Goal: Task Accomplishment & Management: Manage account settings

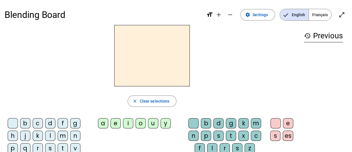
click at [320, 16] on span "Français" at bounding box center [319, 14] width 22 height 11
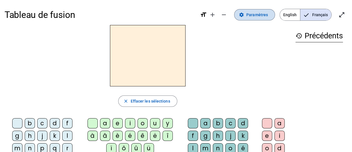
click at [262, 16] on span "Paramètres" at bounding box center [257, 14] width 22 height 7
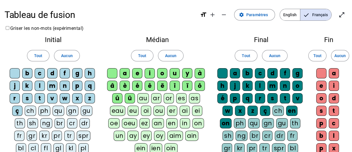
click at [28, 72] on div "b" at bounding box center [27, 73] width 10 height 10
click at [63, 73] on div "f" at bounding box center [65, 73] width 10 height 10
click at [75, 74] on div "g" at bounding box center [77, 73] width 10 height 10
click at [91, 75] on div "h" at bounding box center [90, 73] width 10 height 10
click at [30, 88] on div "k" at bounding box center [27, 86] width 10 height 10
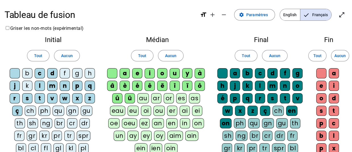
click at [63, 88] on div "n" at bounding box center [65, 86] width 10 height 10
click at [79, 88] on div "p" at bounding box center [77, 86] width 10 height 10
click at [93, 88] on div "q" at bounding box center [90, 86] width 10 height 10
click at [16, 101] on div "r" at bounding box center [15, 98] width 10 height 10
click at [29, 99] on div "s" at bounding box center [27, 98] width 10 height 10
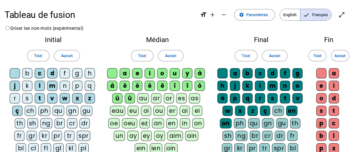
click at [52, 96] on div "v" at bounding box center [52, 98] width 10 height 10
click at [66, 98] on div "w" at bounding box center [65, 98] width 10 height 10
click at [79, 100] on div "x" at bounding box center [77, 98] width 10 height 10
click at [94, 100] on div "z" at bounding box center [90, 98] width 10 height 10
click at [16, 113] on div "ç" at bounding box center [17, 111] width 10 height 10
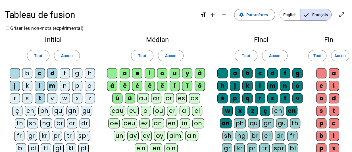
click at [112, 85] on div "â" at bounding box center [112, 86] width 10 height 10
click at [128, 85] on div "è" at bounding box center [124, 86] width 10 height 10
click at [137, 85] on div "é" at bounding box center [137, 86] width 10 height 10
click at [153, 85] on div "ê" at bounding box center [149, 86] width 10 height 10
click at [164, 86] on div "ë" at bounding box center [162, 86] width 10 height 10
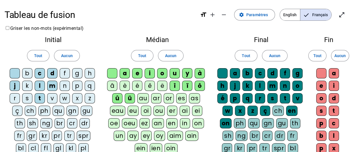
click at [178, 87] on div "î" at bounding box center [174, 86] width 10 height 10
click at [198, 83] on div "ô" at bounding box center [199, 86] width 10 height 10
click at [188, 72] on div "y" at bounding box center [187, 73] width 10 height 10
click at [202, 72] on div "à" at bounding box center [199, 73] width 10 height 10
click at [186, 89] on div "ï" at bounding box center [187, 86] width 10 height 10
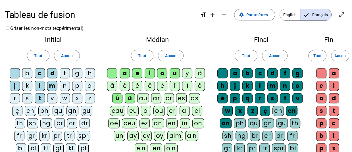
click at [117, 100] on div "û" at bounding box center [117, 98] width 10 height 10
click at [129, 100] on div "ü" at bounding box center [130, 98] width 10 height 10
click at [235, 71] on div "a" at bounding box center [235, 73] width 10 height 10
click at [252, 73] on div "b" at bounding box center [247, 73] width 10 height 10
click at [259, 73] on div "c" at bounding box center [260, 73] width 10 height 10
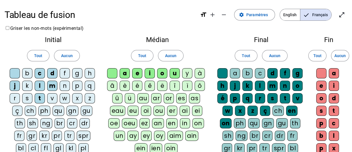
click at [283, 74] on div "f" at bounding box center [285, 73] width 10 height 10
click at [298, 75] on div "g" at bounding box center [297, 73] width 10 height 10
click at [223, 85] on div "h" at bounding box center [222, 86] width 10 height 10
click at [242, 84] on div "k" at bounding box center [247, 86] width 10 height 10
click at [283, 87] on div "n" at bounding box center [285, 86] width 10 height 10
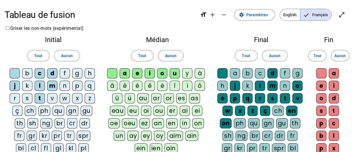
click at [300, 87] on div "o" at bounding box center [297, 86] width 10 height 10
click at [225, 100] on div "é" at bounding box center [222, 98] width 10 height 10
click at [235, 100] on div "p" at bounding box center [235, 98] width 10 height 10
click at [250, 100] on div "q" at bounding box center [247, 98] width 10 height 10
click at [261, 100] on div "r" at bounding box center [260, 98] width 10 height 10
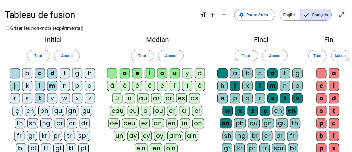
click at [273, 100] on div "s" at bounding box center [272, 98] width 10 height 10
click at [300, 99] on div "v" at bounding box center [297, 98] width 10 height 10
click at [226, 111] on div "w" at bounding box center [227, 111] width 10 height 10
click at [239, 111] on div "x" at bounding box center [240, 111] width 10 height 10
click at [252, 110] on div "z" at bounding box center [252, 111] width 10 height 10
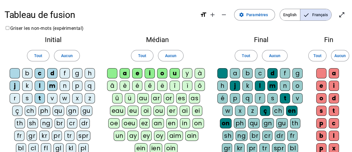
click at [262, 111] on div "ç" at bounding box center [265, 111] width 10 height 10
click at [223, 124] on div "on" at bounding box center [226, 123] width 12 height 10
click at [333, 59] on span at bounding box center [340, 56] width 18 height 14
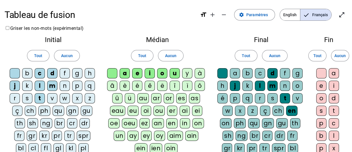
scroll to position [133, 0]
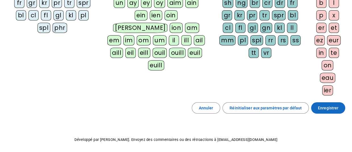
click at [323, 111] on span "Enregistrer" at bounding box center [328, 107] width 20 height 7
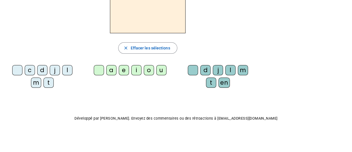
scroll to position [20, 0]
